Goal: Information Seeking & Learning: Learn about a topic

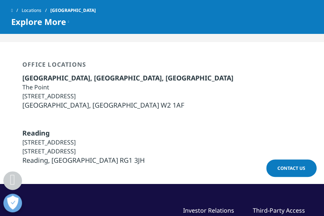
scroll to position [1892, 0]
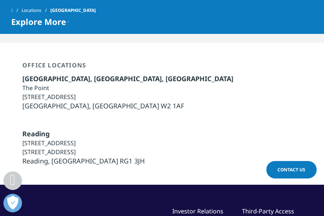
click at [285, 168] on span "Contact Us" at bounding box center [291, 170] width 28 height 6
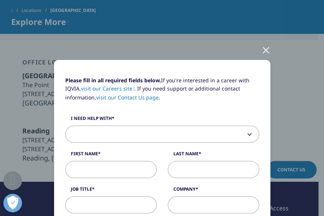
scroll to position [0, 0]
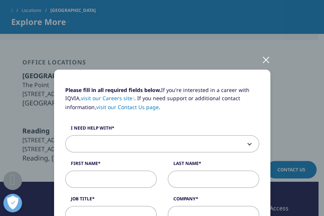
click at [262, 57] on div at bounding box center [266, 59] width 9 height 20
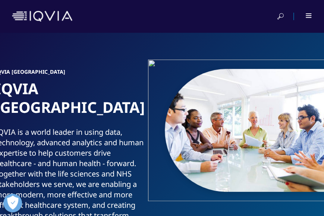
click at [309, 16] on div at bounding box center [309, 15] width 6 height 4
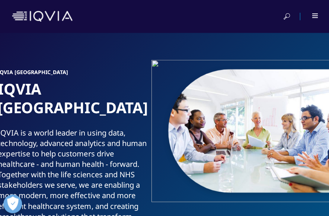
click at [309, 16] on div at bounding box center [309, 16] width 17 height 7
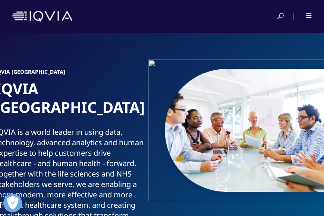
click at [309, 16] on div at bounding box center [309, 15] width 6 height 4
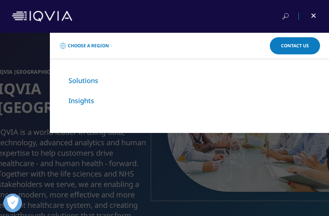
click at [110, 45] on link "Choose a Region" at bounding box center [86, 45] width 54 height 15
click at [110, 45] on div "Choose a Region Contact Us" at bounding box center [189, 46] width 279 height 26
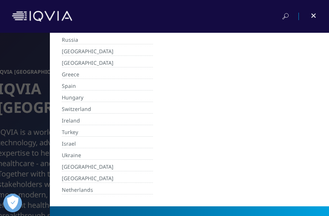
scroll to position [329, 0]
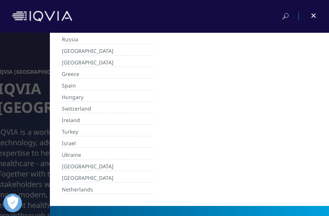
click at [106, 174] on link "[GEOGRAPHIC_DATA]" at bounding box center [107, 178] width 91 height 9
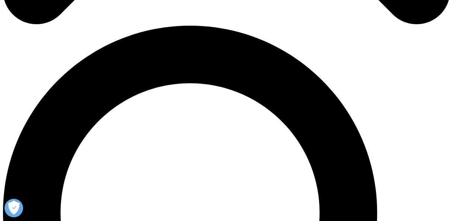
scroll to position [429, 0]
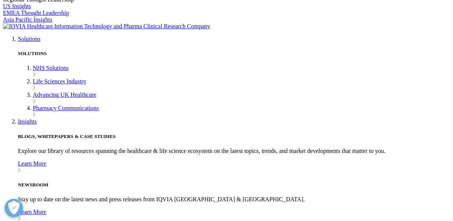
scroll to position [369, 0]
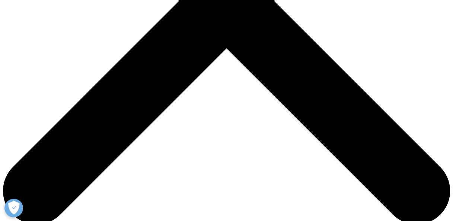
scroll to position [221, 0]
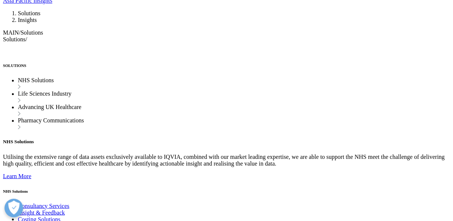
scroll to position [1894, 0]
